Goal: Task Accomplishment & Management: Manage account settings

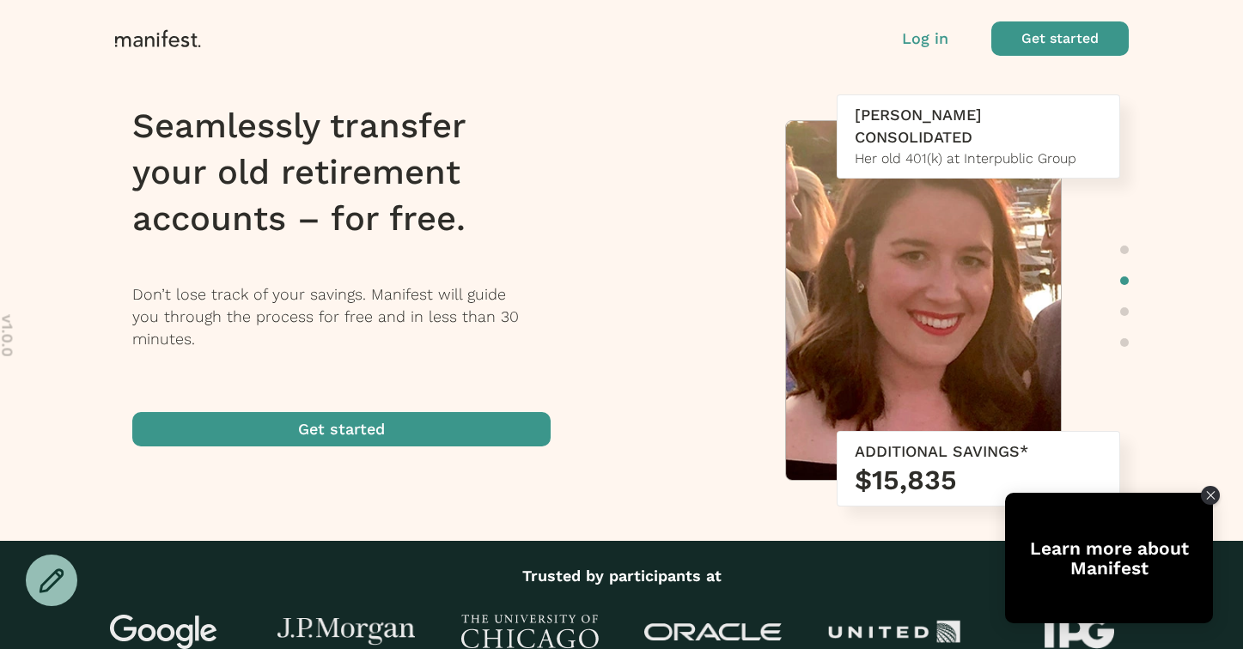
click at [32, 578] on div at bounding box center [52, 581] width 52 height 52
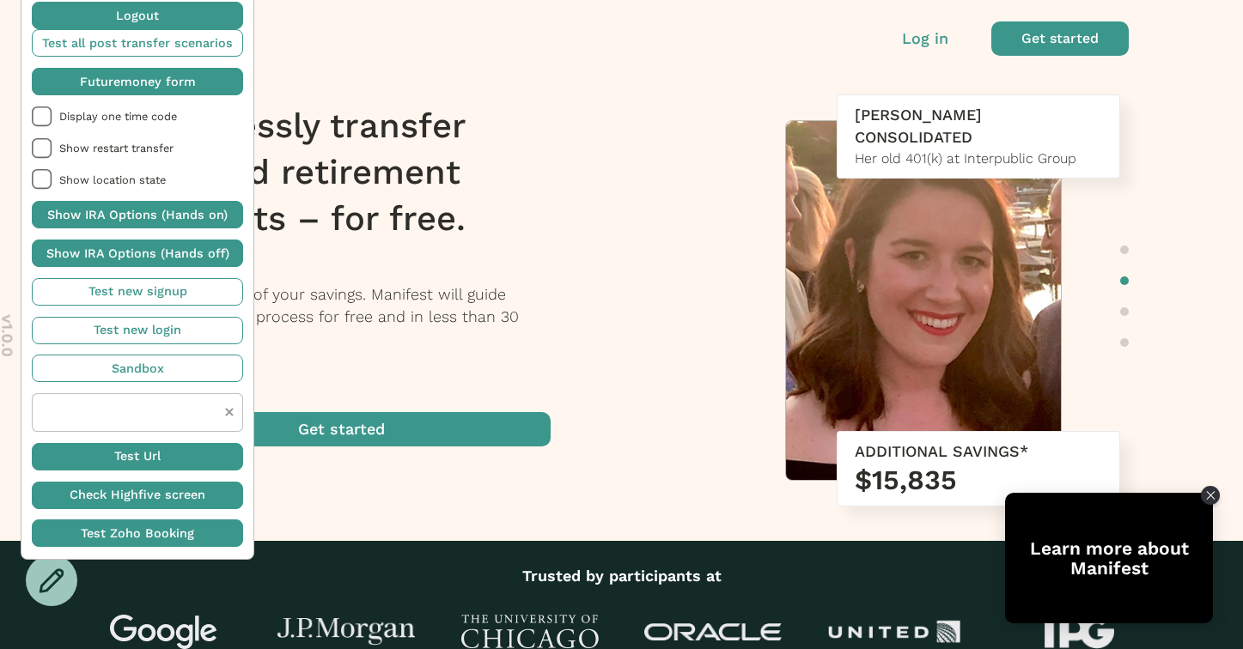
click at [157, 82] on span "button" at bounding box center [137, 81] width 211 height 27
click at [164, 74] on span "button" at bounding box center [137, 81] width 211 height 27
click at [131, 80] on span "button" at bounding box center [137, 81] width 211 height 27
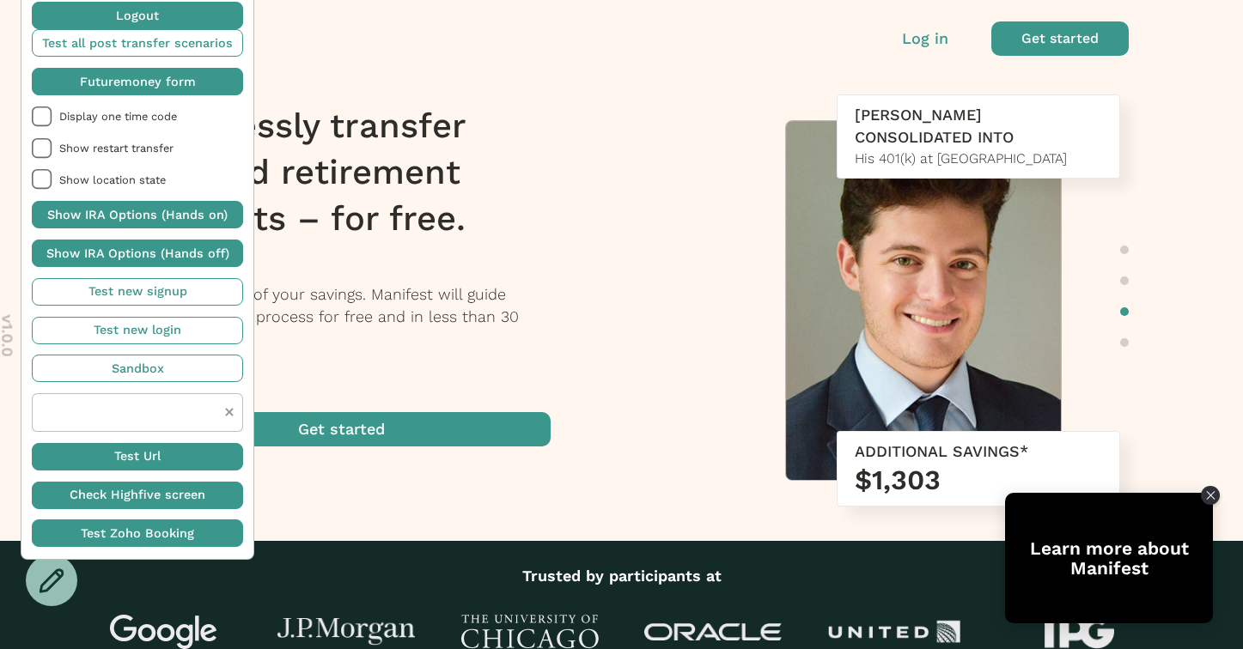
click at [50, 584] on icon at bounding box center [52, 581] width 26 height 26
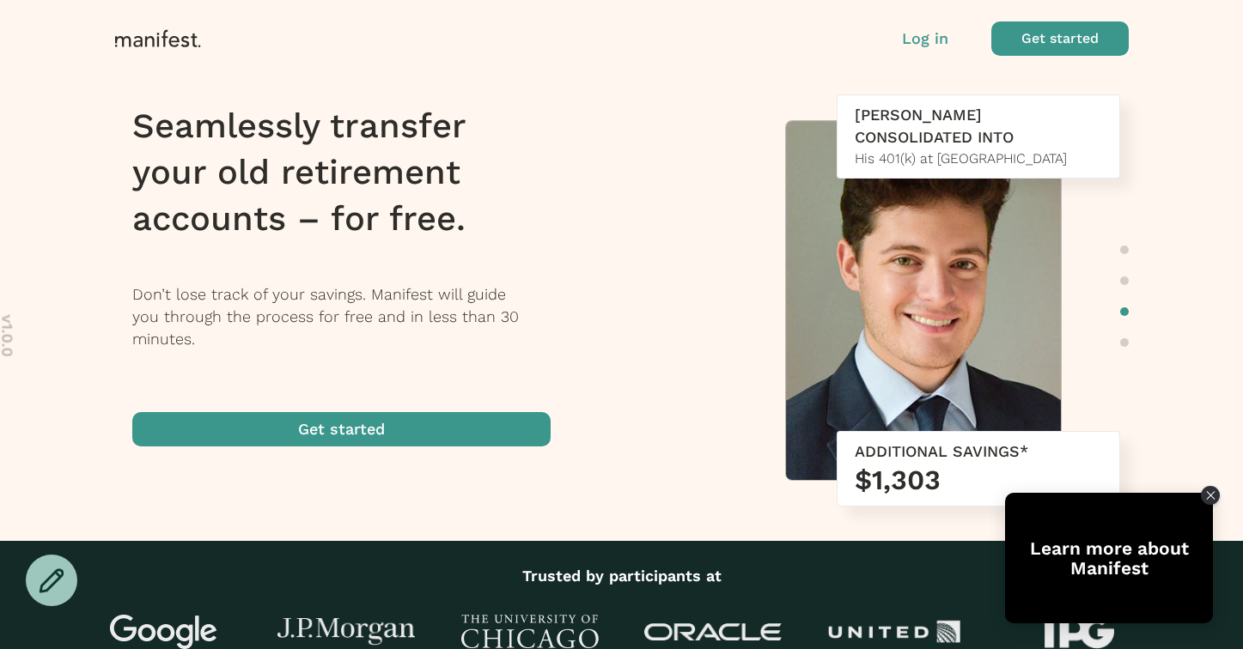
click at [924, 39] on p "Log in" at bounding box center [925, 38] width 46 height 22
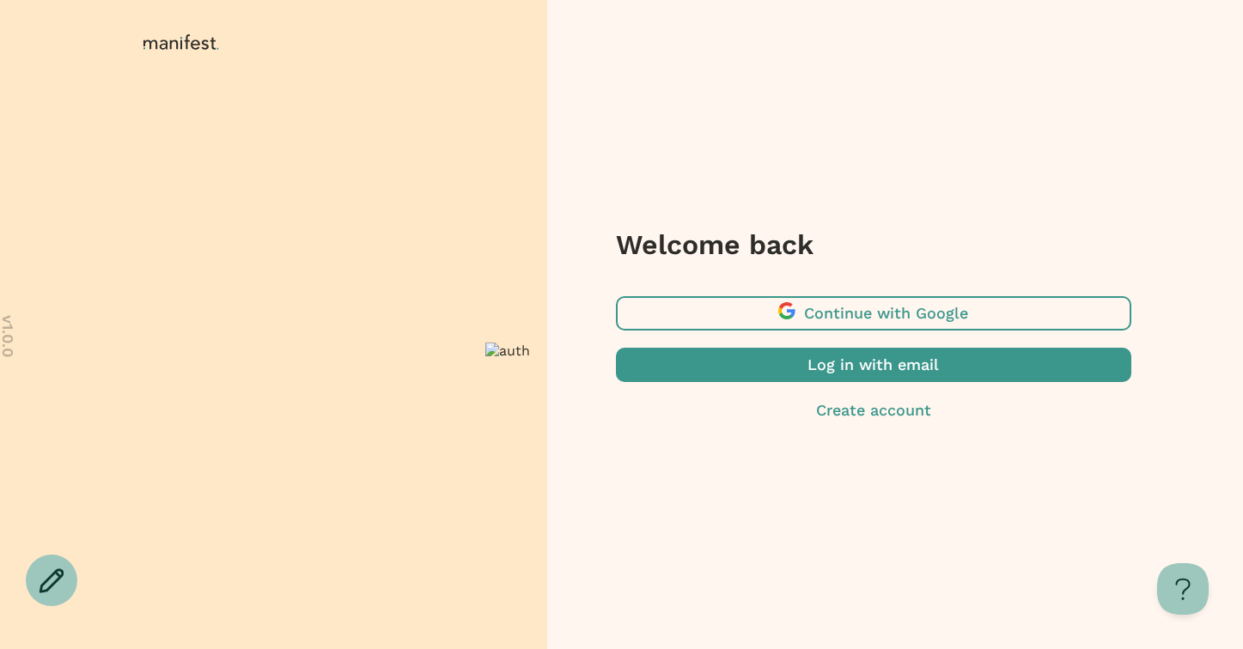
click at [842, 356] on span "button" at bounding box center [873, 365] width 515 height 34
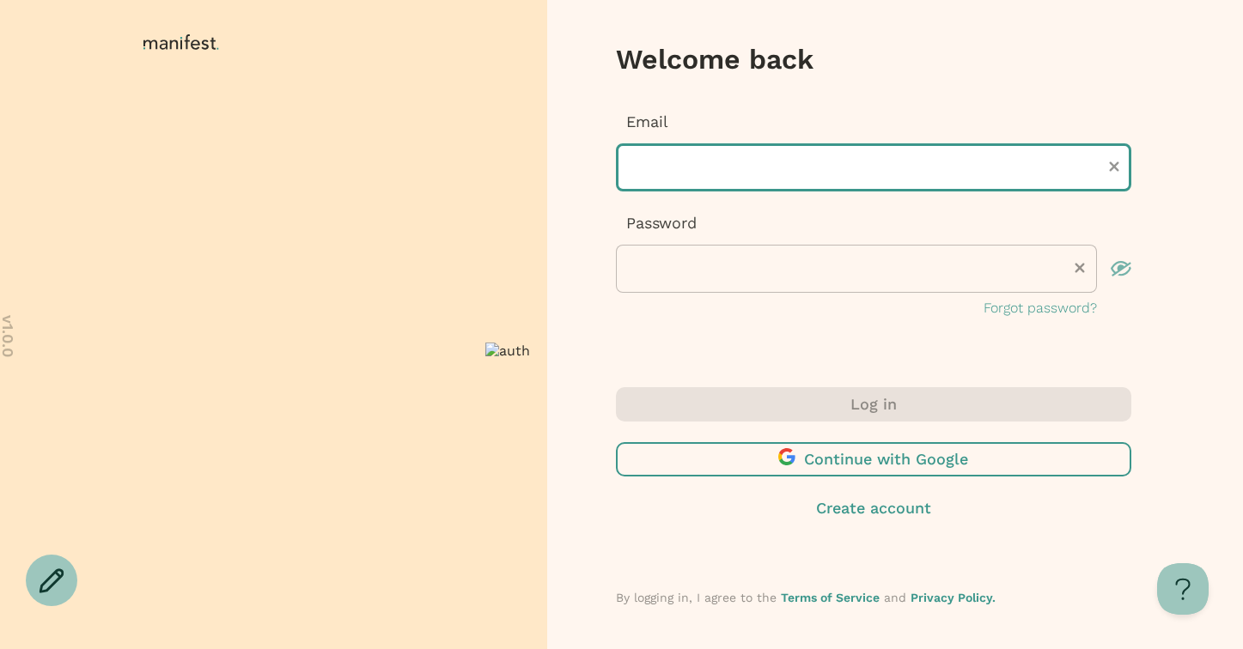
click at [690, 164] on input "text" at bounding box center [873, 167] width 515 height 48
type input "**********"
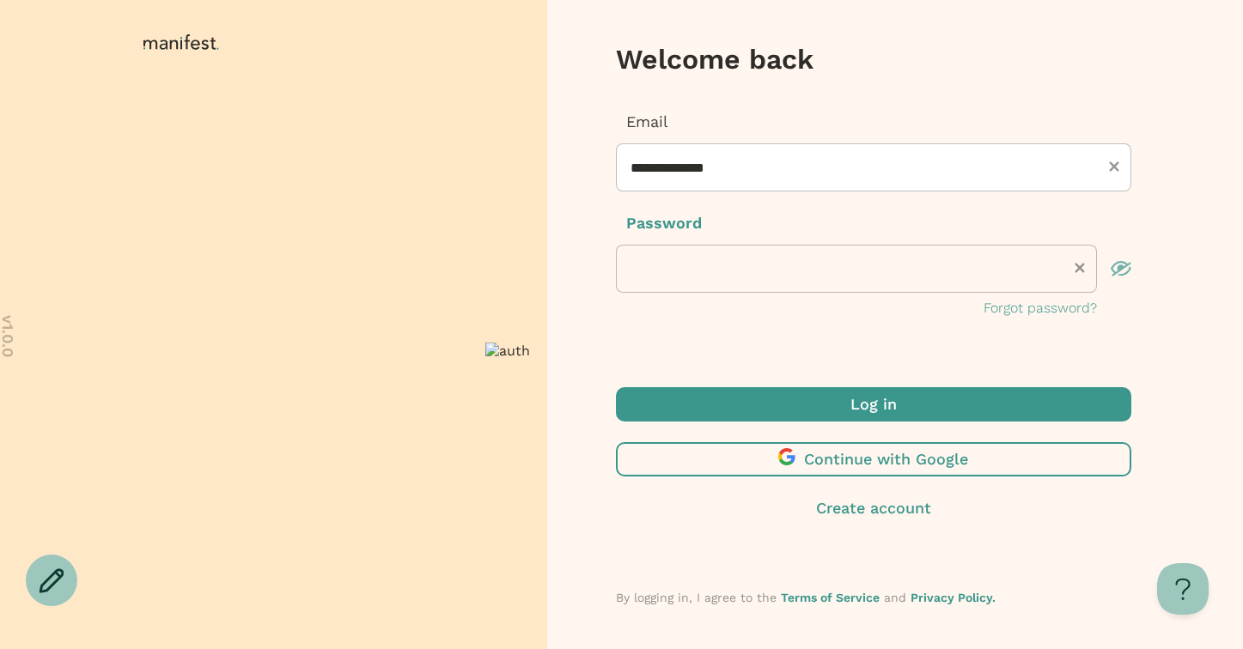
click at [768, 407] on span "submit" at bounding box center [873, 404] width 515 height 34
